Goal: Transaction & Acquisition: Register for event/course

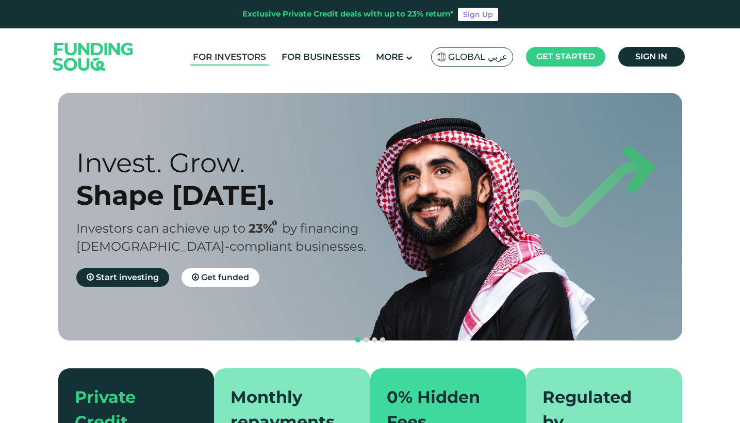
click at [248, 55] on link "For Investors" at bounding box center [229, 57] width 78 height 17
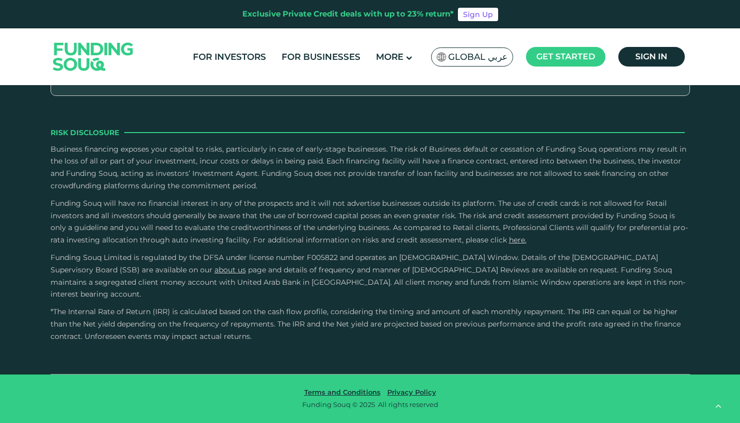
scroll to position [1977, 0]
radio input "true"
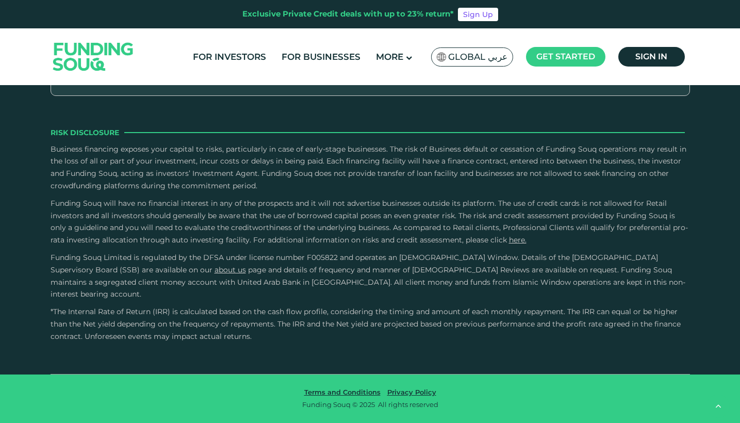
radio input "true"
type tc-range-slider "5"
drag, startPoint x: 395, startPoint y: 222, endPoint x: 451, endPoint y: 218, distance: 56.9
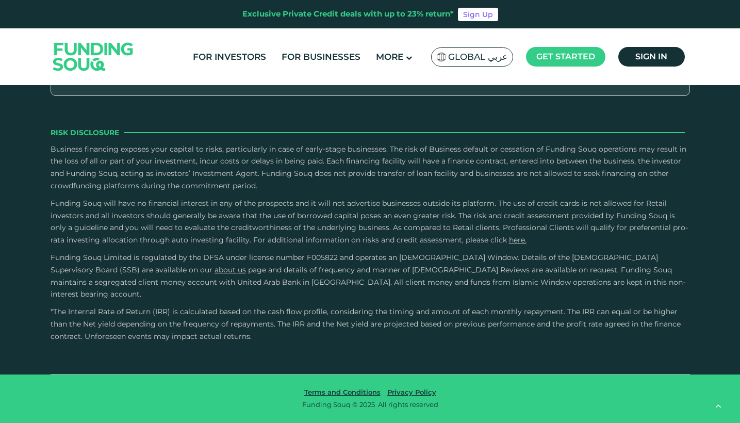
drag, startPoint x: 97, startPoint y: 223, endPoint x: 277, endPoint y: 237, distance: 180.7
type tc-range-slider "280000"
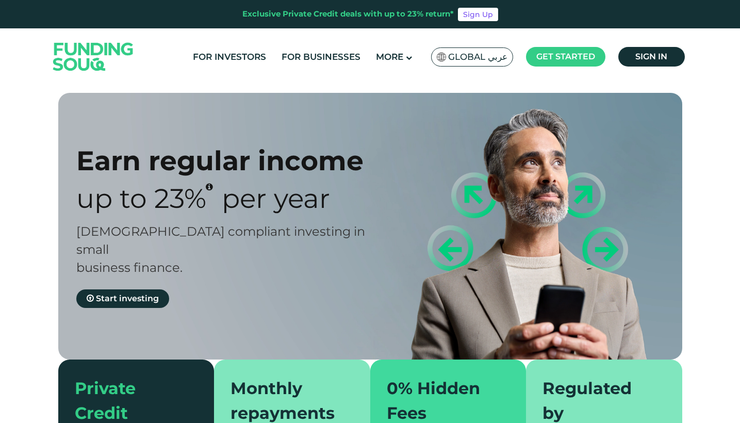
scroll to position [0, 0]
click at [130, 294] on span "Start investing" at bounding box center [127, 299] width 63 height 10
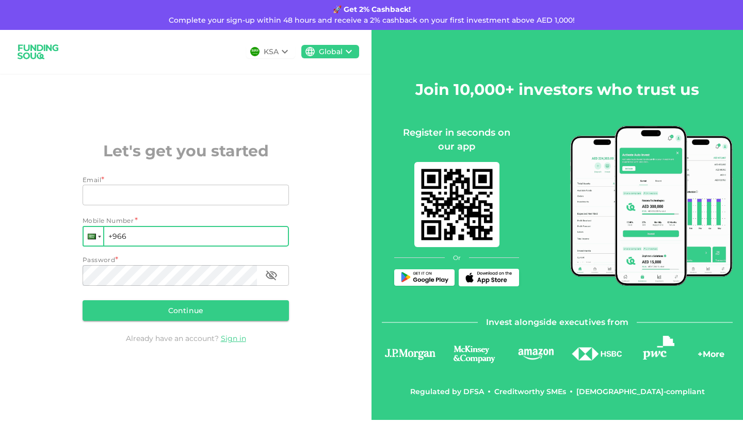
click at [92, 241] on div at bounding box center [94, 236] width 20 height 19
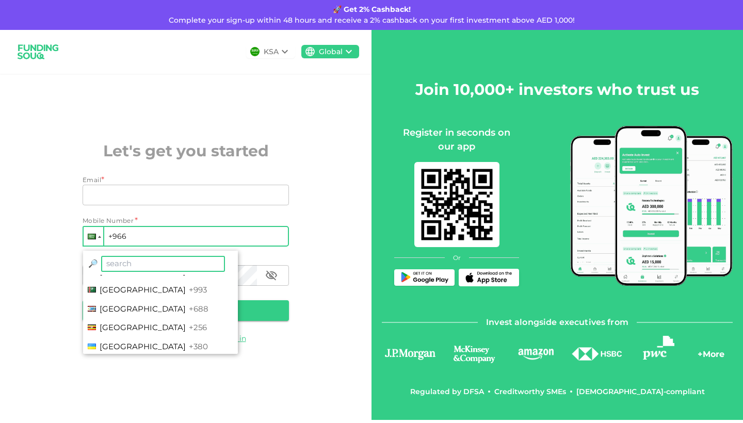
scroll to position [3714, 0]
click at [143, 361] on span "United Kingdom" at bounding box center [143, 366] width 86 height 10
type input "+44"
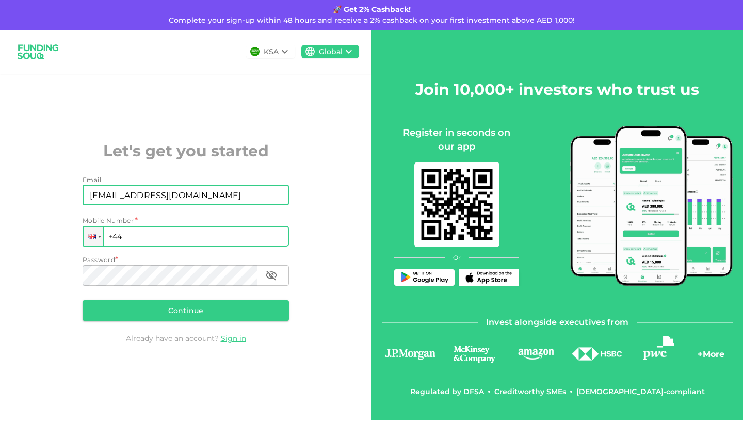
type input "hamzahmbutt7@gmail.com"
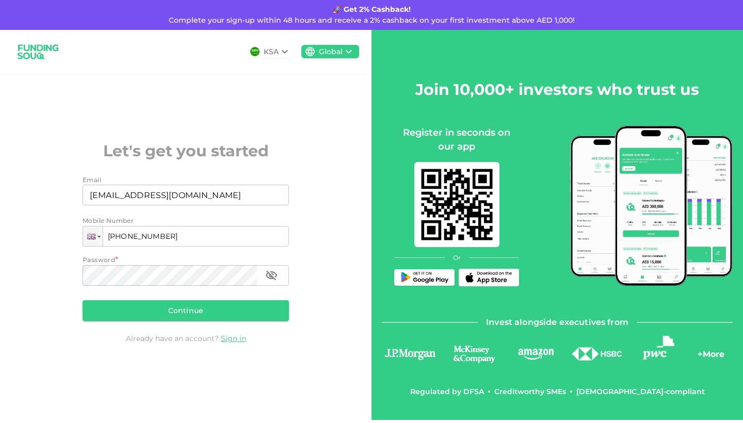
type input "+44 7949 588962"
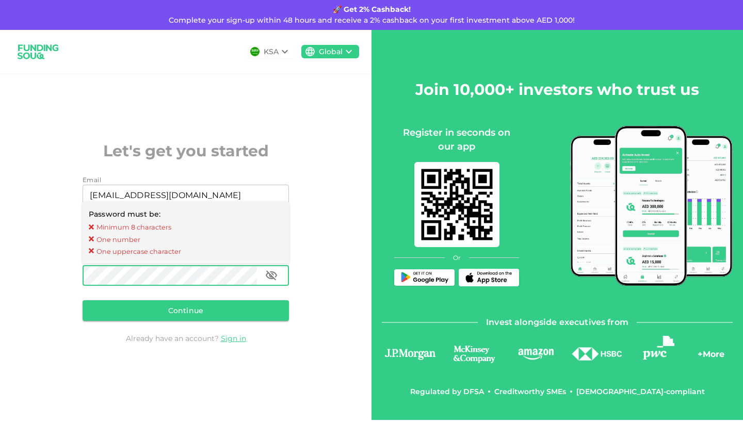
click at [275, 278] on icon "button" at bounding box center [271, 275] width 12 height 12
click at [178, 311] on button "Continue" at bounding box center [186, 310] width 206 height 21
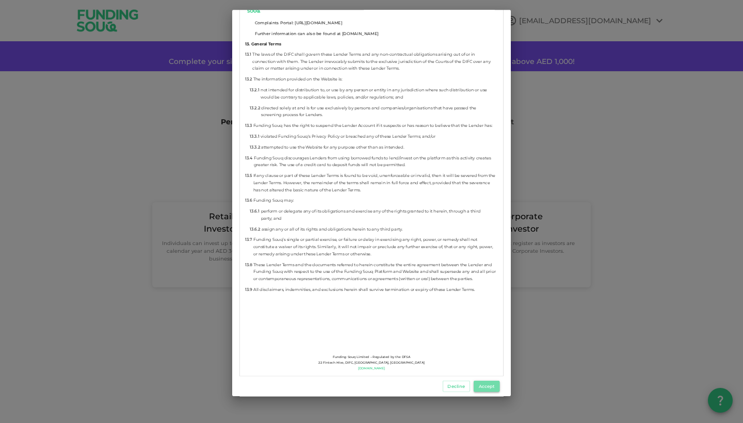
click at [490, 388] on button "Accept" at bounding box center [487, 386] width 26 height 11
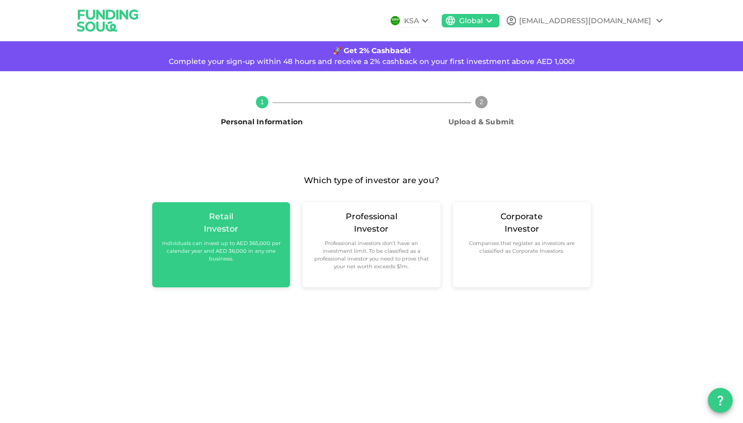
click at [204, 252] on small "Individuals can invest up to AED 365,000 per calendar year and AED 36,000 in an…" at bounding box center [220, 250] width 121 height 23
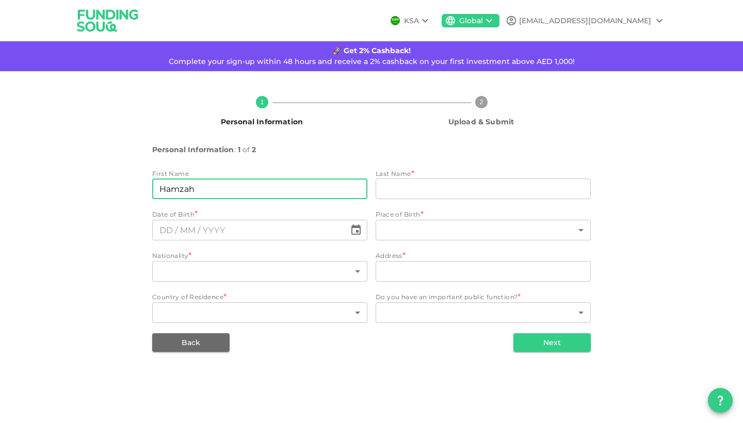
type input "Hamzah"
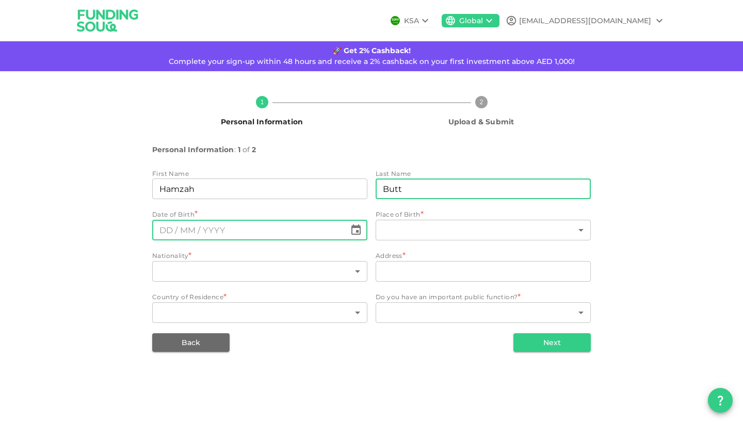
type input "Butt"
click at [188, 232] on input "⁦⁨05⁩ / ⁨05⁩ / ⁨YYYY⁩⁩" at bounding box center [248, 230] width 193 height 21
click at [167, 226] on input "⁦⁨02⁩ / ⁨06⁩ / ⁨1998⁩⁩" at bounding box center [248, 230] width 193 height 21
type input "⁦⁨05⁩ / ⁨06⁩ / ⁨1998⁩⁩"
click at [358, 228] on icon "Choose date, selected date is Jun 5, 1998" at bounding box center [356, 230] width 12 height 12
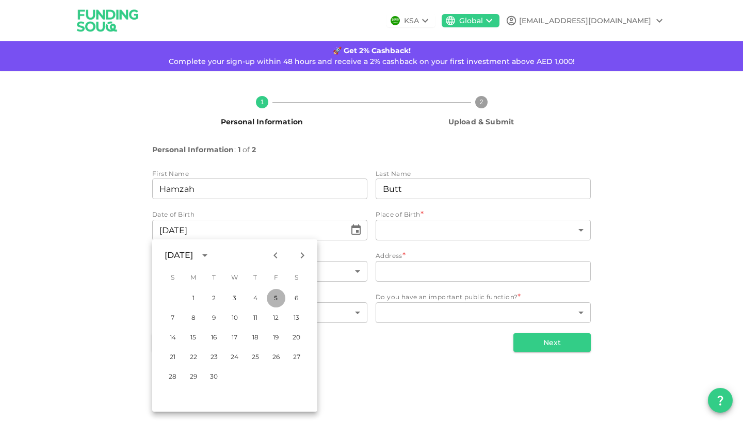
click at [273, 295] on button "5" at bounding box center [276, 298] width 19 height 19
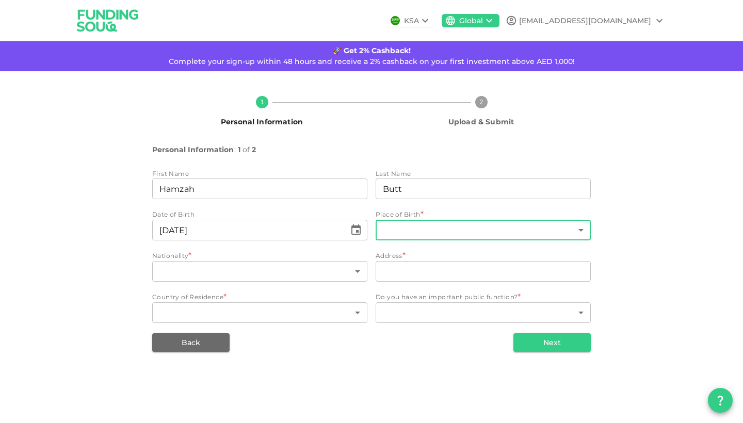
click at [440, 228] on body "KSA Global hamzahmbutt7@gmail.com 🚀 Get 2% Cashback! Complete your sign-up with…" at bounding box center [371, 211] width 743 height 423
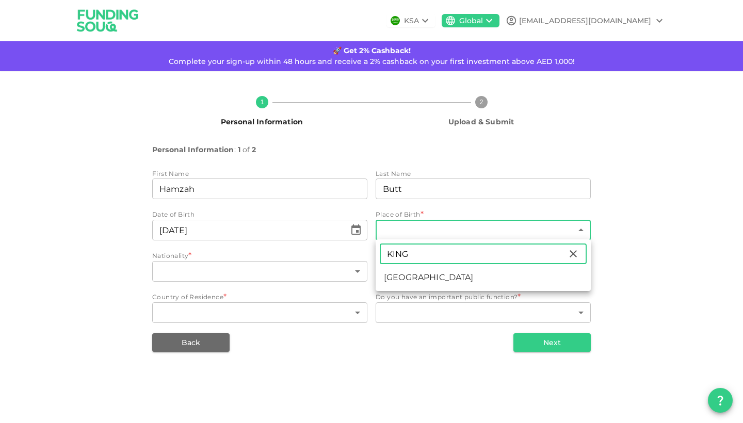
type input "KING"
click at [426, 278] on li "United Kingdom" at bounding box center [483, 277] width 215 height 19
type input "207"
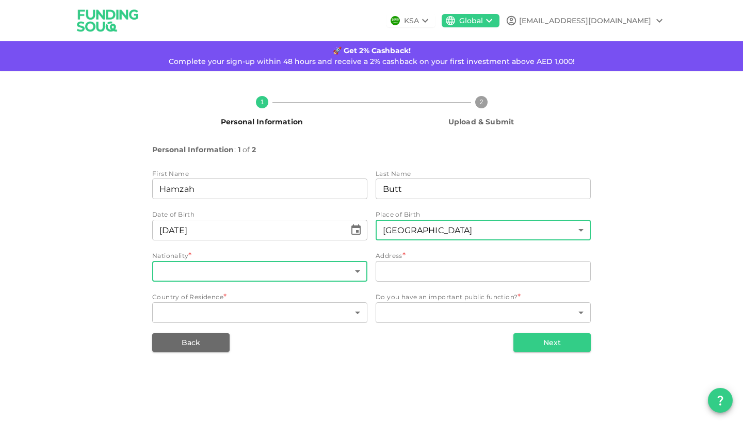
click at [297, 268] on body "KSA Global hamzahmbutt7@gmail.com 🚀 Get 2% Cashback! Complete your sign-up with…" at bounding box center [371, 211] width 743 height 423
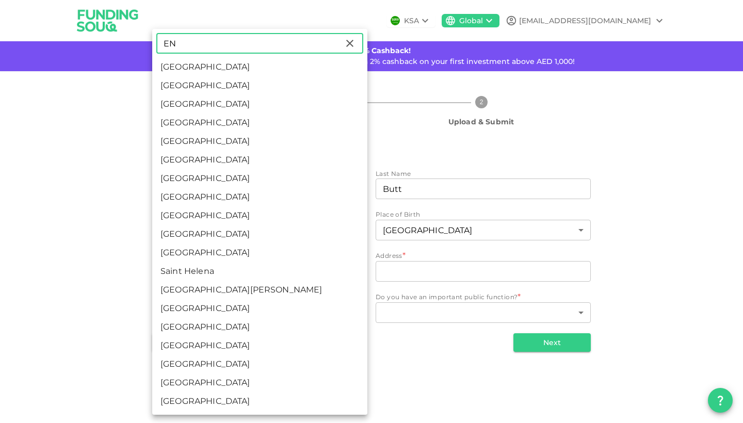
type input "E"
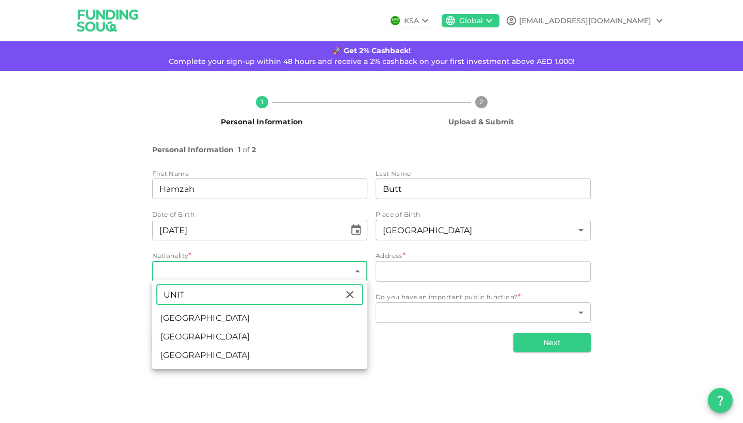
type input "UNIT"
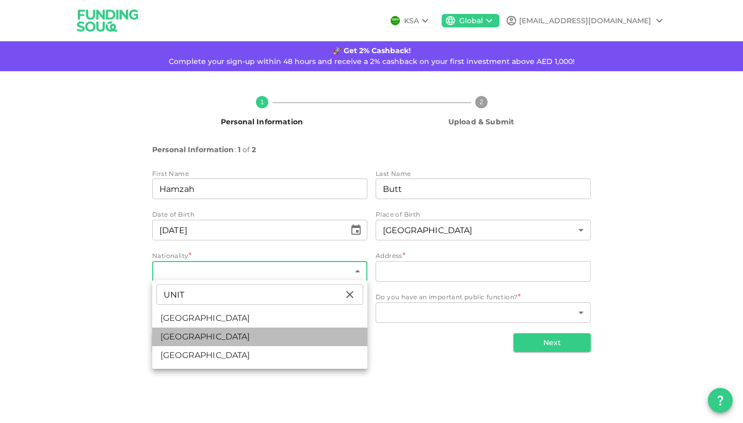
click at [260, 340] on li "United Kingdom" at bounding box center [259, 337] width 215 height 19
type input "207"
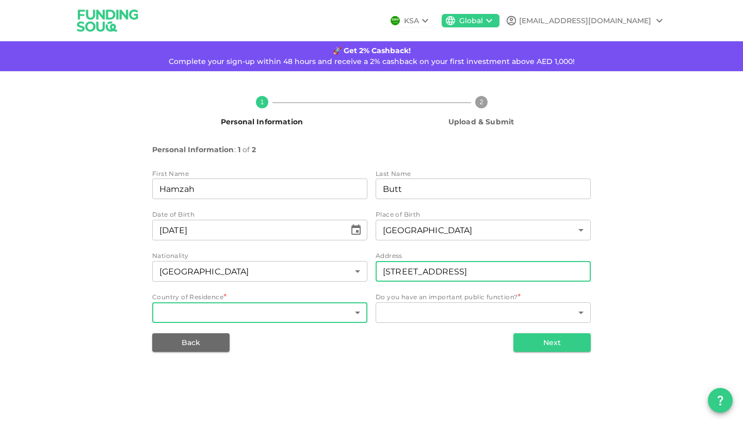
type input "34 ashfield road"
click at [317, 313] on body "KSA Global hamzahmbutt7@gmail.com 🚀 Get 2% Cashback! Complete your sign-up with…" at bounding box center [371, 211] width 743 height 423
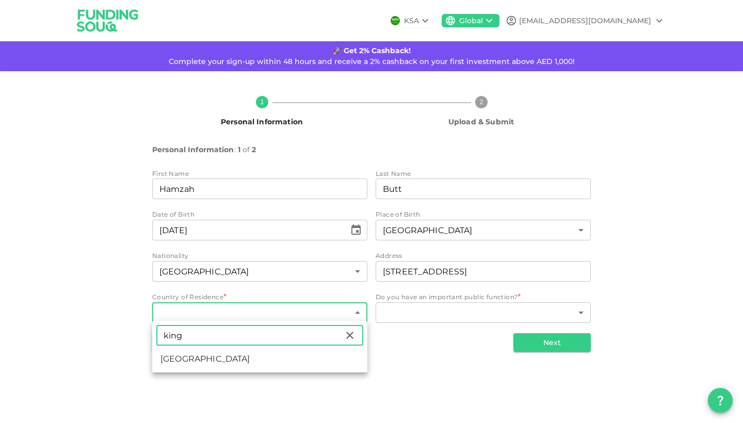
type input "king"
click at [236, 367] on li "United Kingdom" at bounding box center [259, 359] width 215 height 19
type input "207"
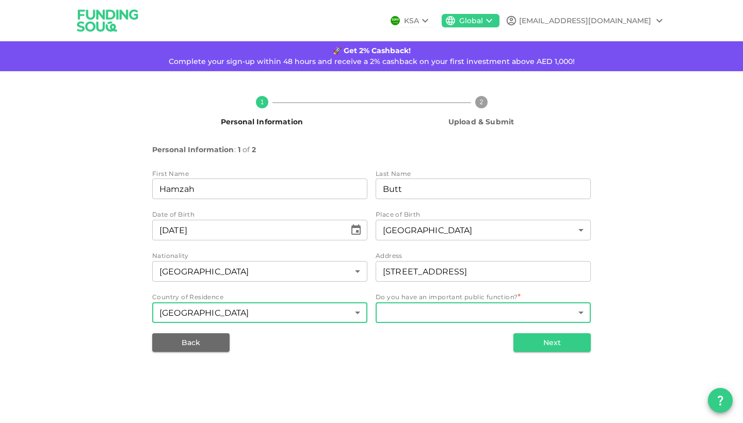
click at [457, 312] on body "KSA Global hamzahmbutt7@gmail.com 🚀 Get 2% Cashback! Complete your sign-up with…" at bounding box center [371, 211] width 743 height 423
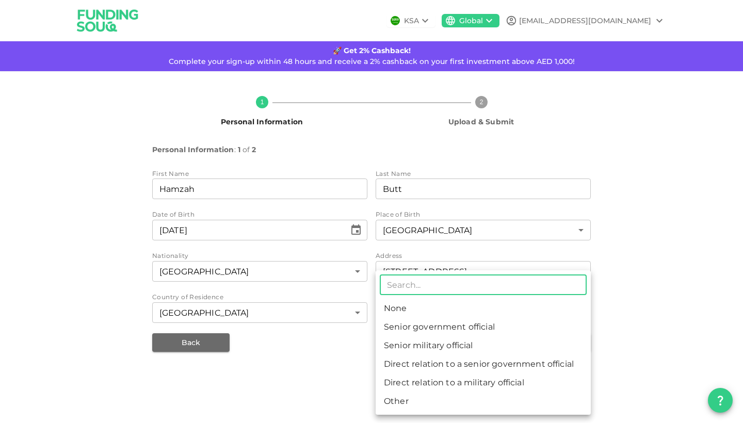
click at [447, 307] on li "None" at bounding box center [483, 308] width 215 height 19
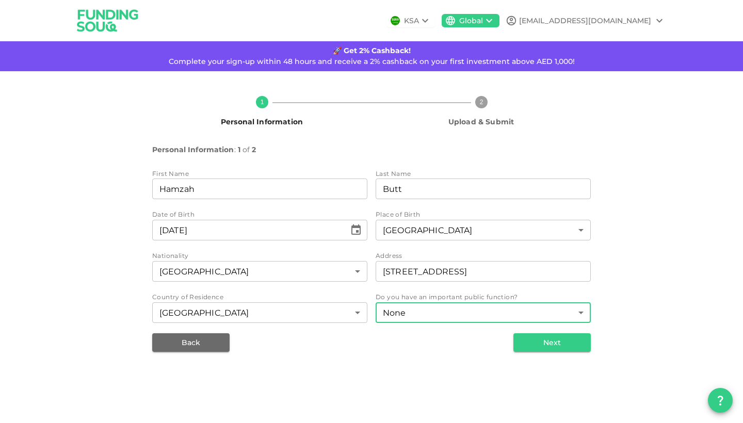
type input "1"
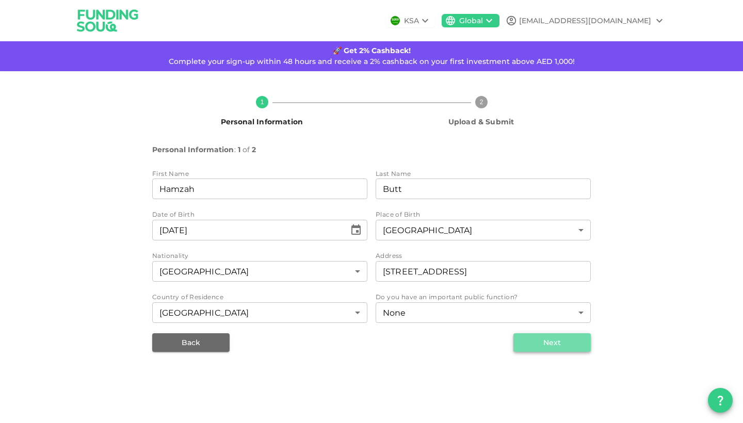
click at [547, 341] on button "Next" at bounding box center [551, 342] width 77 height 19
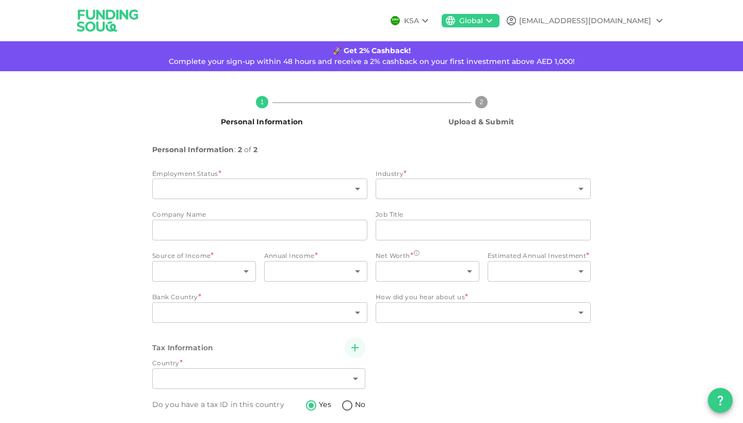
click at [227, 178] on div "Employment Status *" at bounding box center [259, 174] width 215 height 10
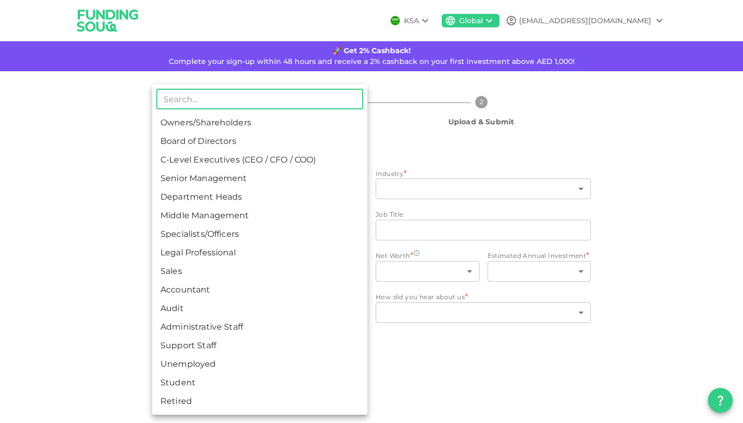
click at [225, 185] on body "KSA Global hamzahmbutt7@gmail.com 🚀 Get 2% Cashback! Complete your sign-up with…" at bounding box center [371, 211] width 743 height 423
click at [233, 363] on li "Unemployed" at bounding box center [259, 364] width 215 height 19
type input "14"
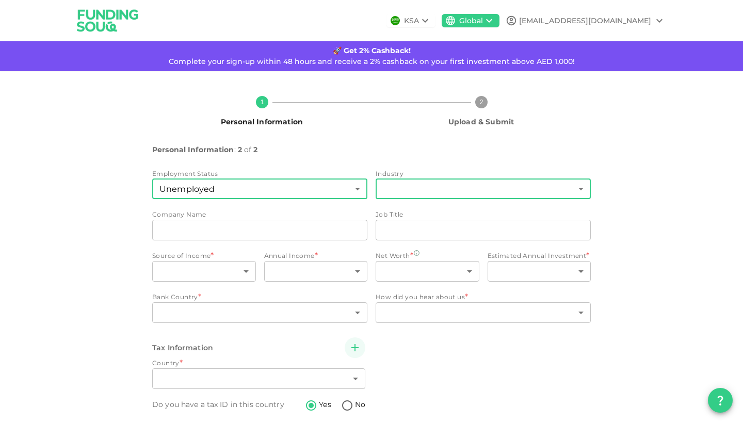
click at [399, 192] on body "KSA Global hamzahmbutt7@gmail.com 🚀 Get 2% Cashback! Complete your sign-up with…" at bounding box center [371, 211] width 743 height 423
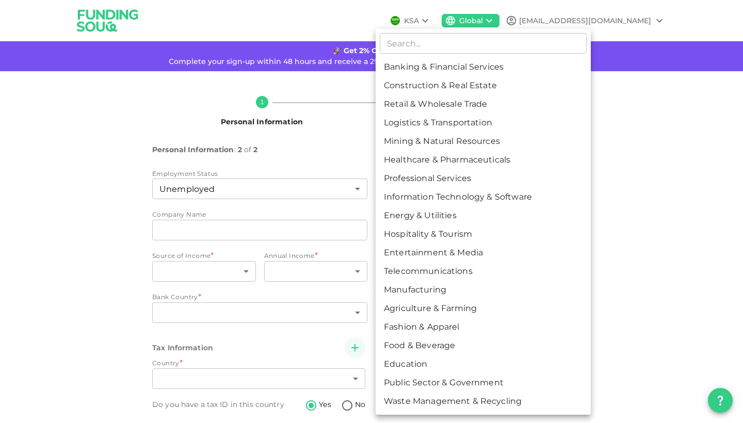
click at [618, 173] on div at bounding box center [371, 211] width 743 height 423
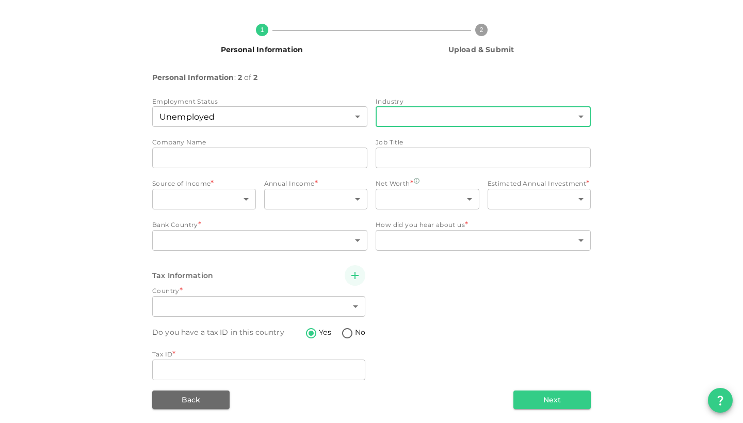
scroll to position [72, 0]
click at [231, 197] on body "KSA Global hamzahmbutt7@gmail.com 🚀 Get 2% Cashback! Complete your sign-up with…" at bounding box center [371, 211] width 743 height 423
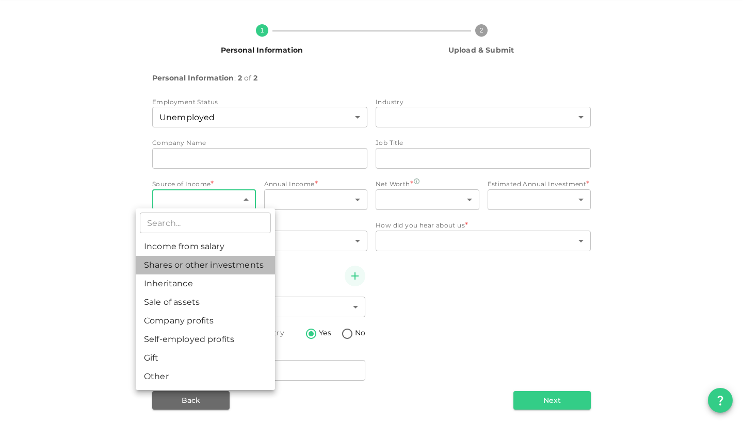
click at [220, 270] on li "Shares or other investments" at bounding box center [205, 265] width 139 height 19
type input "2"
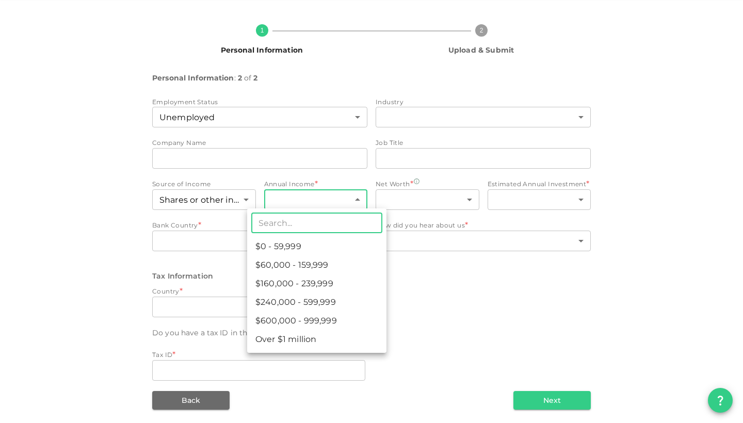
click at [326, 199] on body "KSA Global hamzahmbutt7@gmail.com 🚀 Get 2% Cashback! Complete your sign-up with…" at bounding box center [371, 211] width 743 height 423
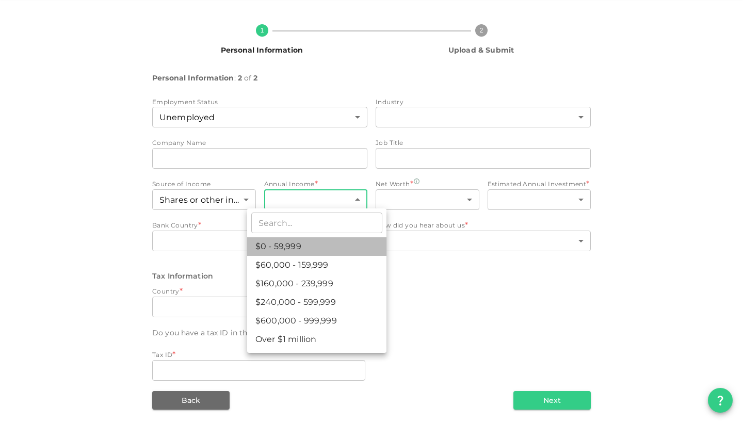
click at [330, 240] on li "$0 - 59,999" at bounding box center [316, 246] width 139 height 19
type input "1"
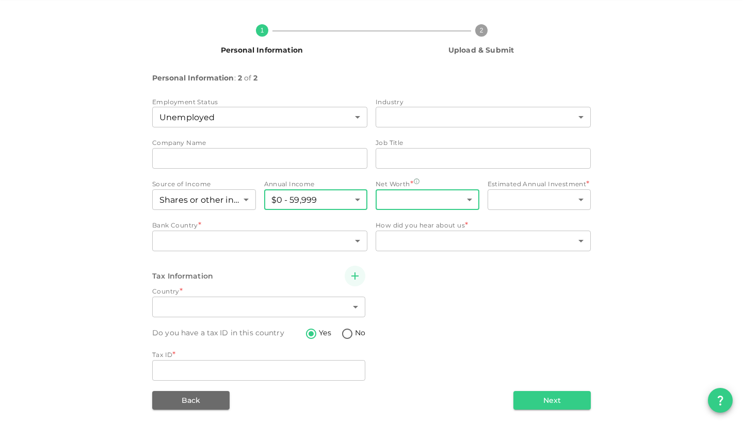
click at [422, 192] on body "KSA Global hamzahmbutt7@gmail.com 🚀 Get 2% Cashback! Complete your sign-up with…" at bounding box center [371, 211] width 743 height 423
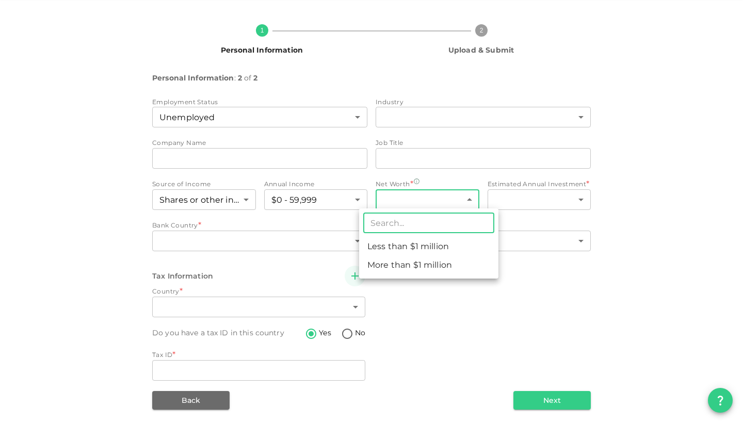
click at [410, 245] on li "Less than $1 million" at bounding box center [428, 246] width 139 height 19
type input "1"
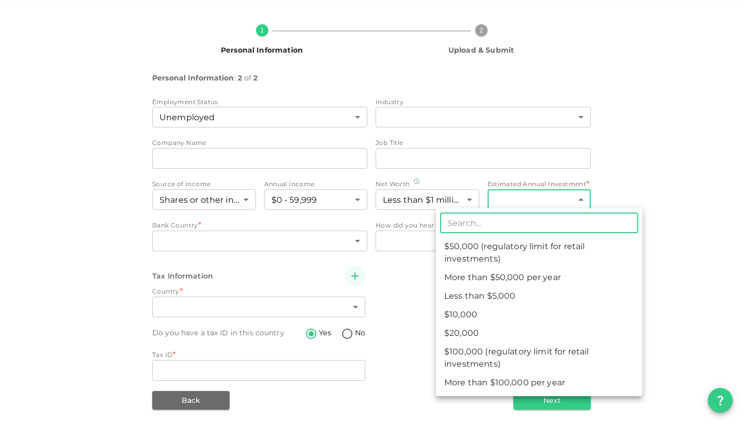
click at [550, 197] on body "KSA Global hamzahmbutt7@gmail.com 🚀 Get 2% Cashback! Complete your sign-up with…" at bounding box center [371, 211] width 743 height 423
click at [348, 239] on div at bounding box center [371, 211] width 743 height 423
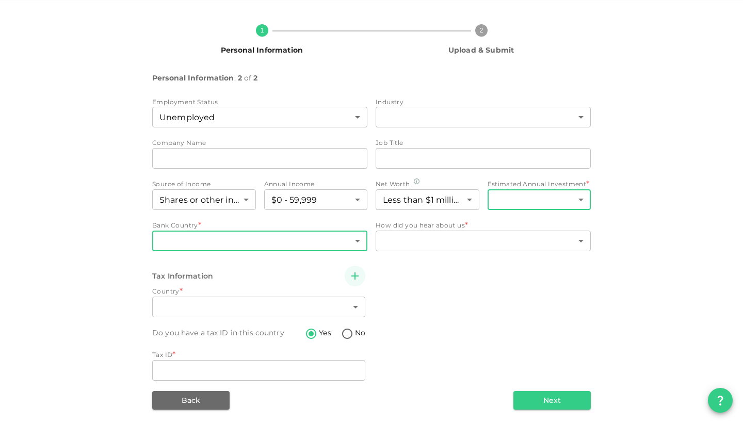
click at [342, 236] on body "KSA Global hamzahmbutt7@gmail.com 🚀 Get 2% Cashback! Complete your sign-up with…" at bounding box center [371, 211] width 743 height 423
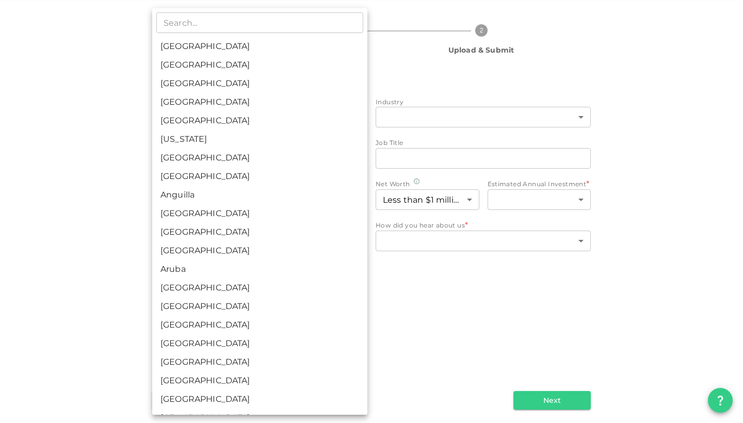
click at [445, 293] on div at bounding box center [371, 211] width 743 height 423
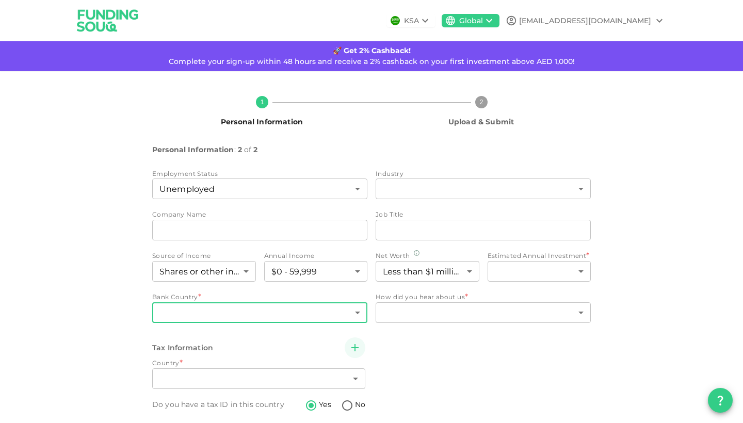
scroll to position [0, 0]
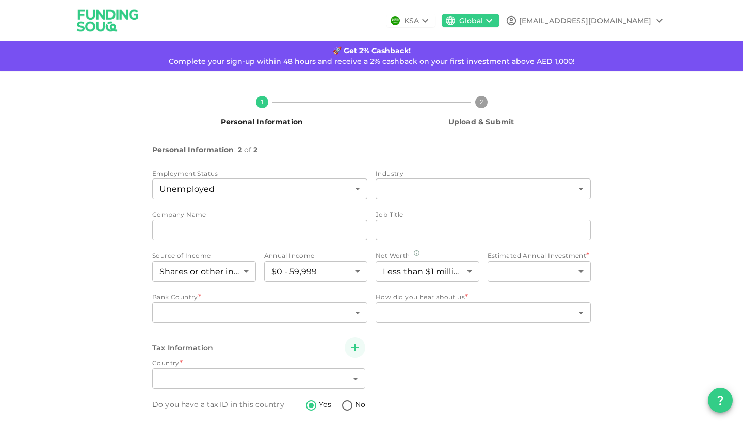
click at [128, 23] on img at bounding box center [107, 20] width 77 height 41
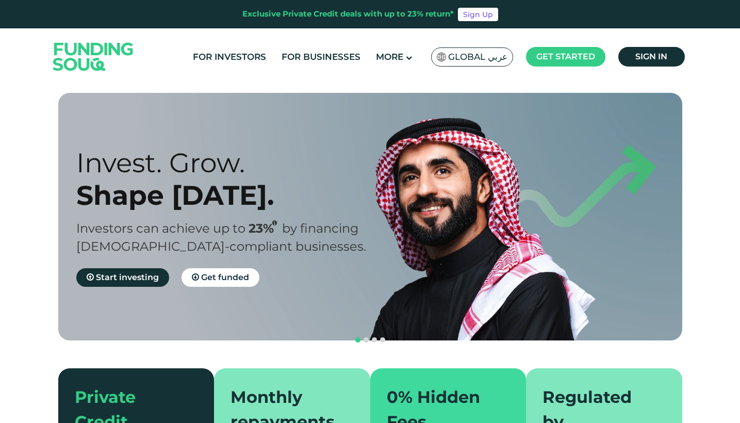
click at [728, 36] on header "Exclusive Private Credit deals with up to 23% return* Sign Up For Investors For…" at bounding box center [370, 42] width 740 height 85
